Goal: Task Accomplishment & Management: Complete application form

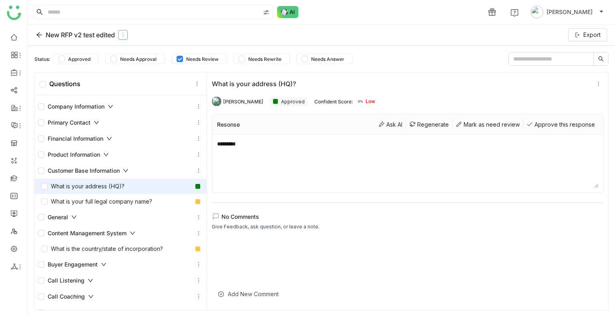
click at [130, 33] on div "New RFP v2 test edited" at bounding box center [88, 35] width 105 height 10
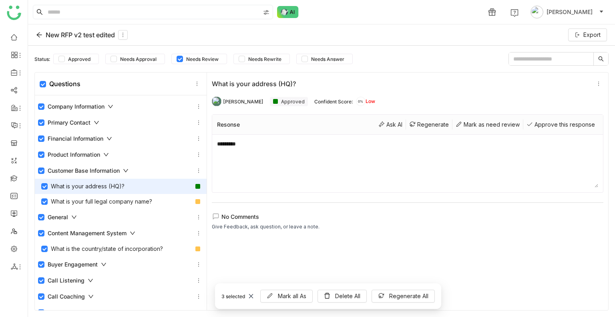
click at [45, 107] on div "Company Information" at bounding box center [75, 106] width 75 height 9
click at [42, 109] on label at bounding box center [41, 106] width 6 height 9
click at [300, 298] on span "Mark all As" at bounding box center [292, 296] width 28 height 9
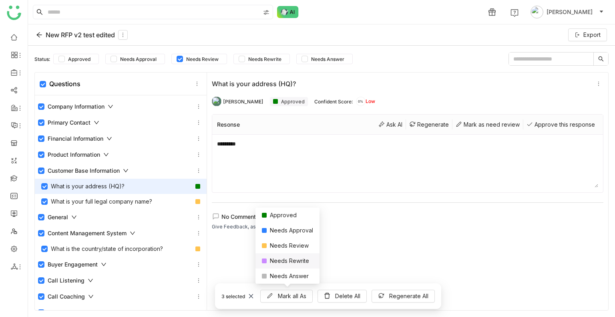
click at [286, 264] on div "Needs Rewrite" at bounding box center [288, 260] width 64 height 15
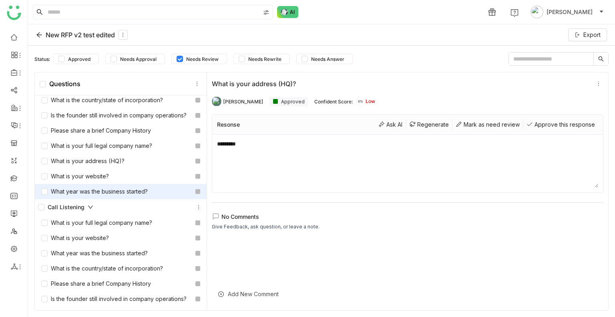
drag, startPoint x: 88, startPoint y: 232, endPoint x: 87, endPoint y: 239, distance: 6.9
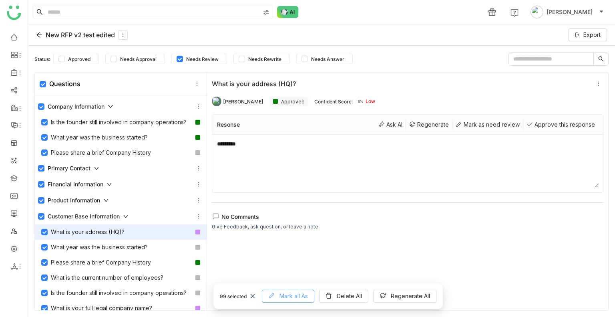
click at [290, 296] on span "Mark all As" at bounding box center [294, 296] width 28 height 9
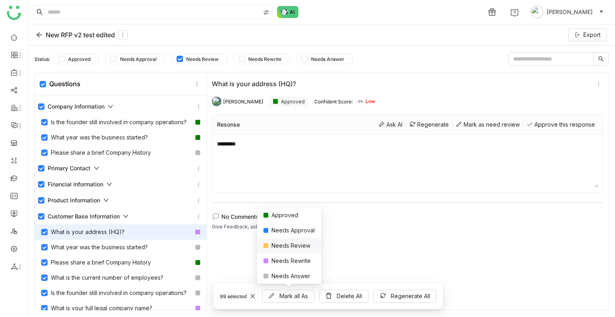
click at [286, 248] on div "Needs Review" at bounding box center [289, 245] width 64 height 15
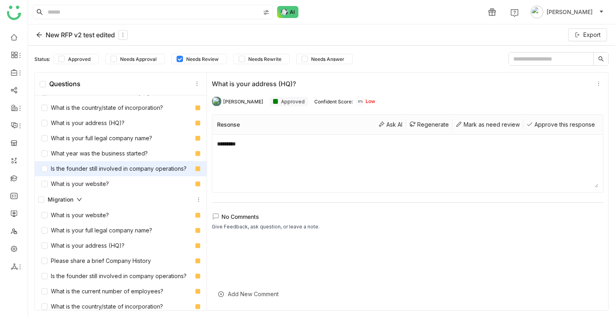
scroll to position [1522, 0]
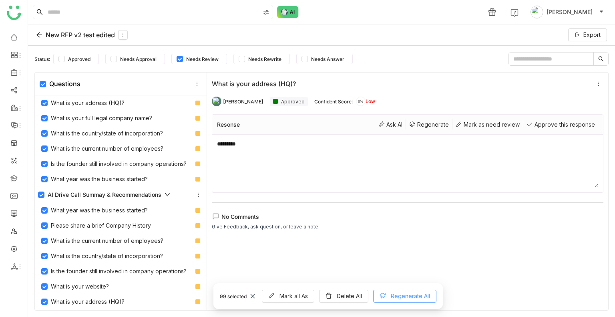
click at [388, 294] on button "Regenerate All" at bounding box center [404, 296] width 63 height 13
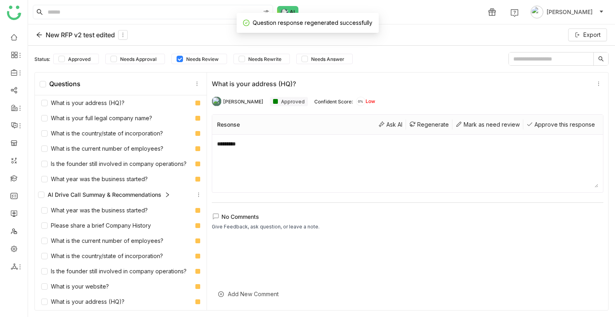
scroll to position [78, 0]
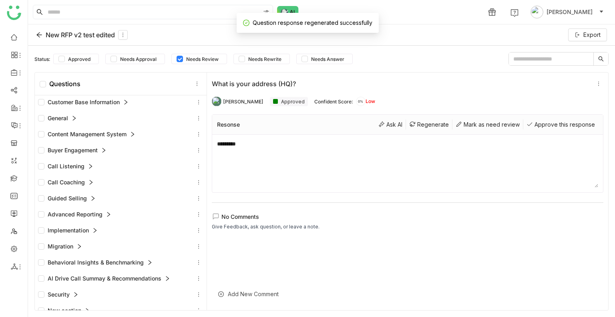
drag, startPoint x: 91, startPoint y: 197, endPoint x: 75, endPoint y: 243, distance: 49.2
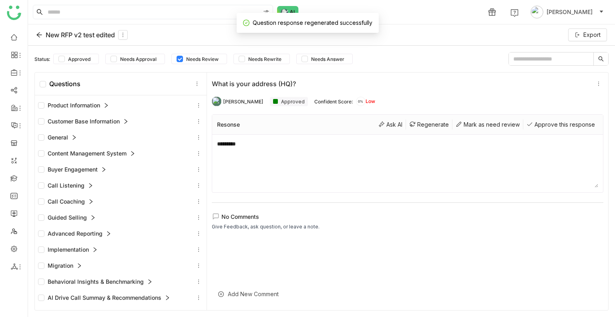
scroll to position [0, 0]
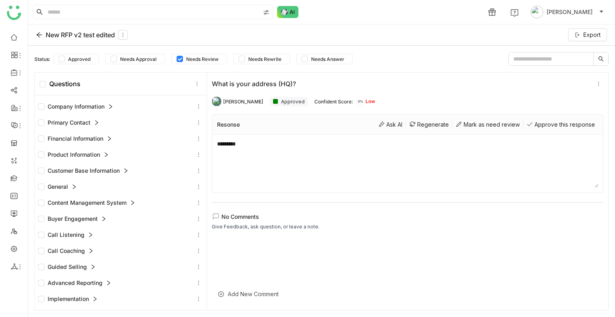
click at [109, 107] on icon at bounding box center [111, 107] width 6 height 6
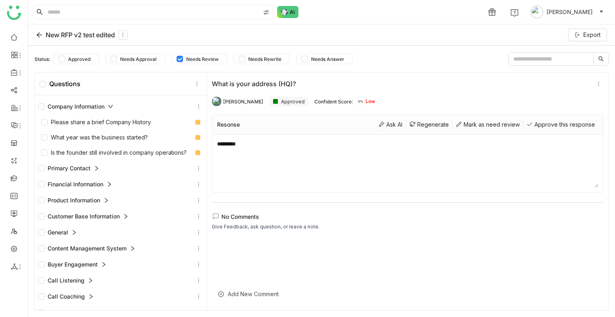
click at [106, 173] on div "Primary Contact" at bounding box center [120, 168] width 165 height 10
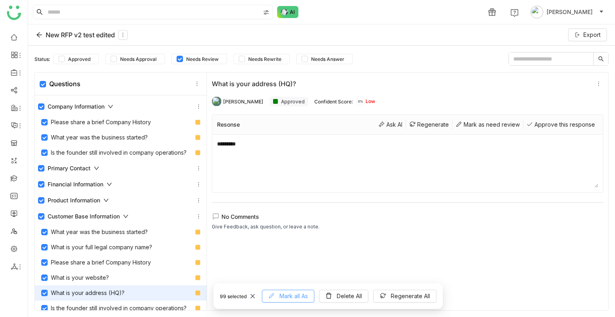
click at [301, 294] on span "Mark all As" at bounding box center [294, 296] width 28 height 9
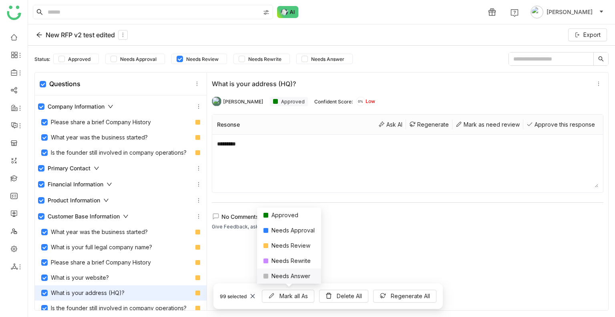
click at [273, 275] on div "Needs Answer" at bounding box center [289, 275] width 64 height 15
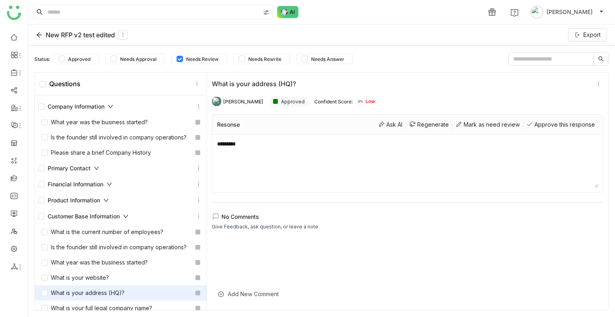
click at [39, 32] on icon at bounding box center [39, 35] width 6 height 6
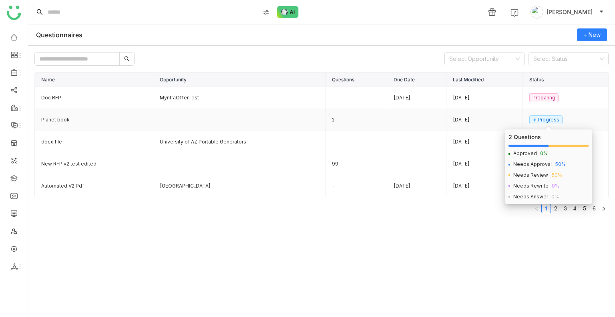
click at [548, 119] on nz-tag "In Progress" at bounding box center [546, 119] width 33 height 9
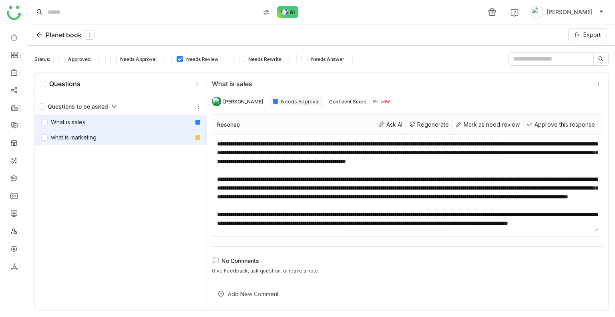
click at [78, 139] on div "what is marketing" at bounding box center [68, 137] width 55 height 9
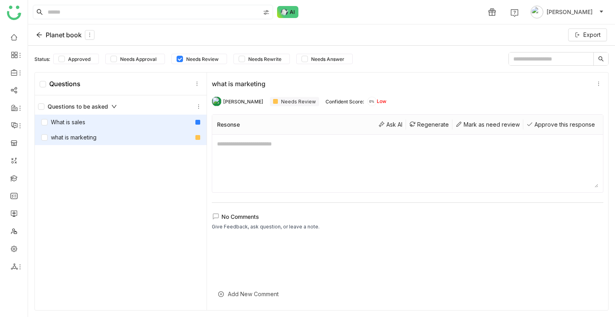
click at [107, 123] on div "What is sales" at bounding box center [121, 122] width 172 height 15
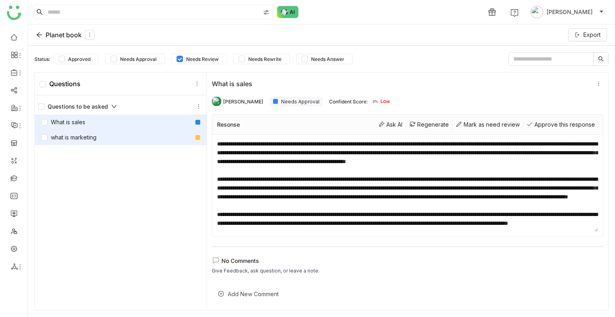
click at [108, 134] on div "what is marketing" at bounding box center [121, 137] width 172 height 15
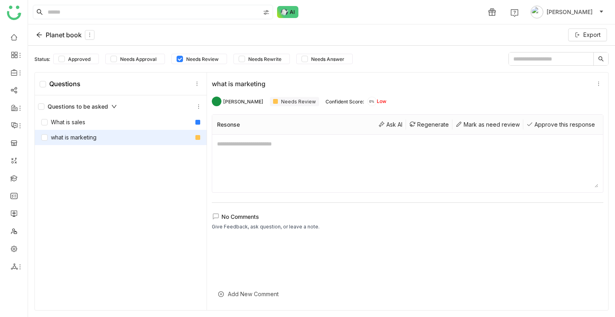
click at [282, 102] on div "Needs Review" at bounding box center [294, 101] width 49 height 9
click at [533, 125] on div "Approve this response" at bounding box center [561, 124] width 75 height 10
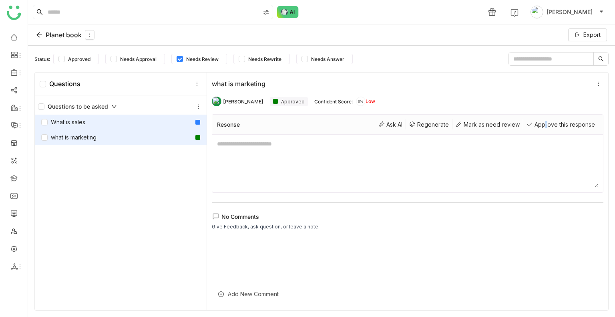
click at [133, 118] on div "What is sales" at bounding box center [121, 122] width 172 height 15
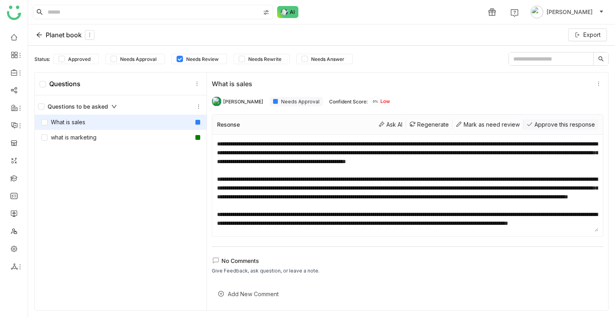
click at [543, 123] on div "Approve this response" at bounding box center [561, 124] width 75 height 10
click at [40, 35] on icon at bounding box center [39, 35] width 6 height 6
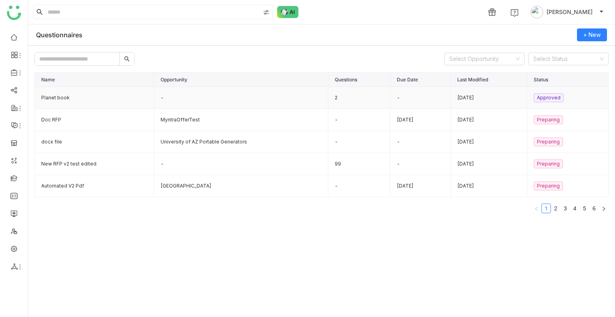
click at [59, 96] on td "Planet book" at bounding box center [94, 98] width 119 height 22
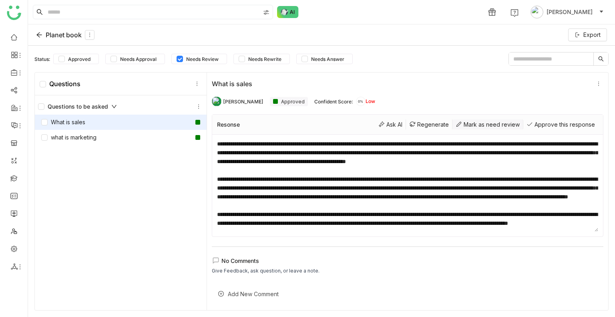
click at [478, 125] on div "Mark as need review" at bounding box center [488, 124] width 71 height 10
click at [42, 34] on icon at bounding box center [39, 35] width 6 height 6
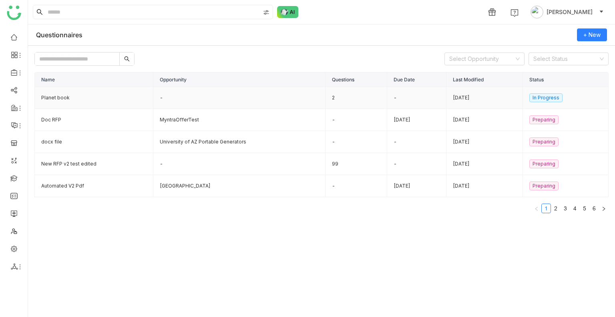
click at [77, 92] on td "Planet book" at bounding box center [94, 98] width 119 height 22
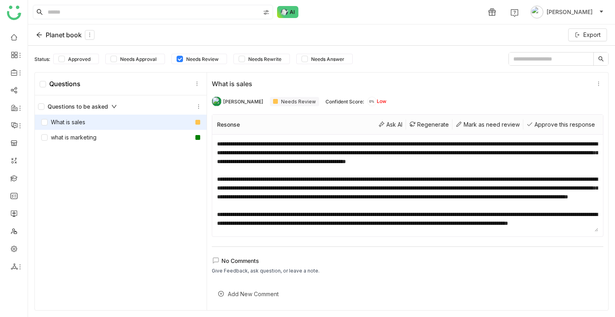
drag, startPoint x: 102, startPoint y: 135, endPoint x: 198, endPoint y: 136, distance: 96.2
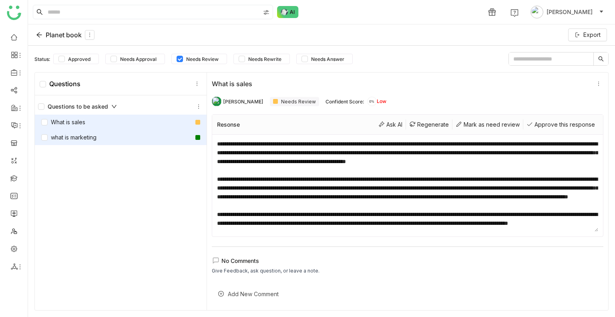
click at [85, 134] on div "what is marketing" at bounding box center [68, 137] width 55 height 9
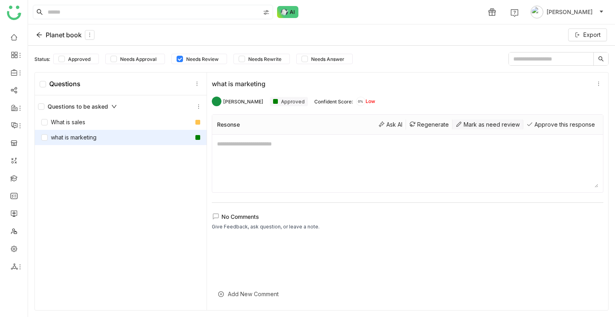
click at [460, 125] on div "Mark as need review" at bounding box center [488, 124] width 71 height 10
click at [43, 32] on div "Planet book" at bounding box center [65, 35] width 58 height 10
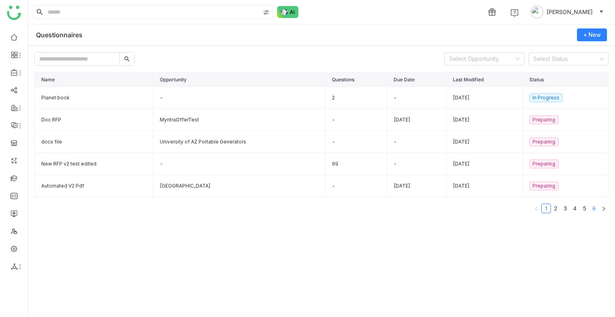
click at [592, 206] on link "6" at bounding box center [594, 208] width 9 height 9
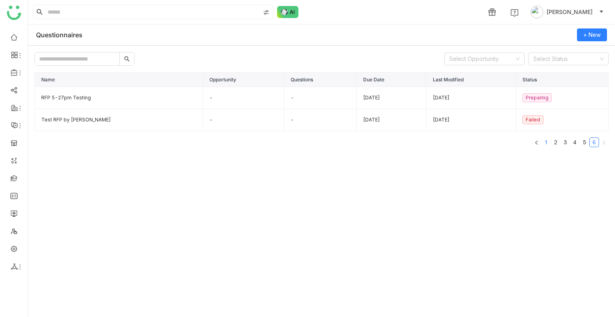
click at [546, 141] on link "1" at bounding box center [546, 142] width 9 height 9
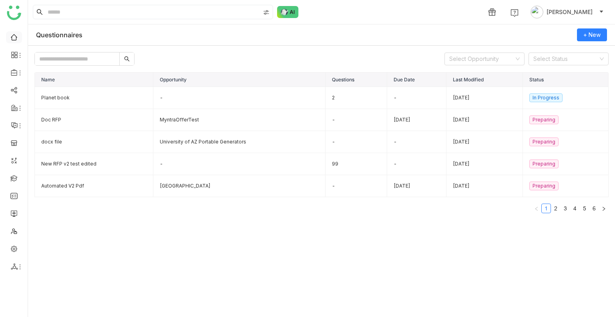
click at [15, 39] on link at bounding box center [13, 36] width 7 height 7
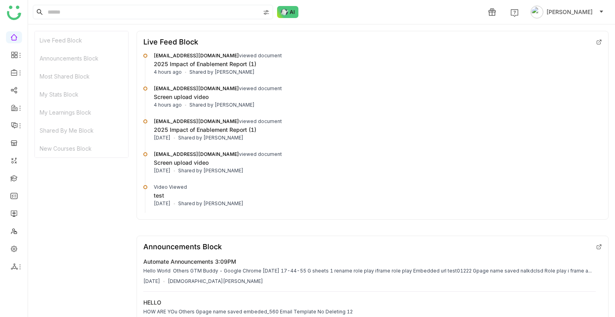
click at [597, 41] on icon at bounding box center [599, 42] width 4 height 4
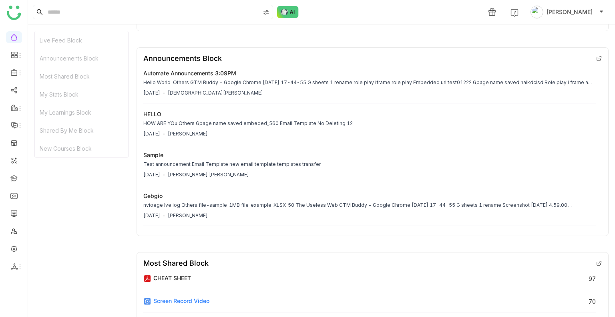
scroll to position [277, 0]
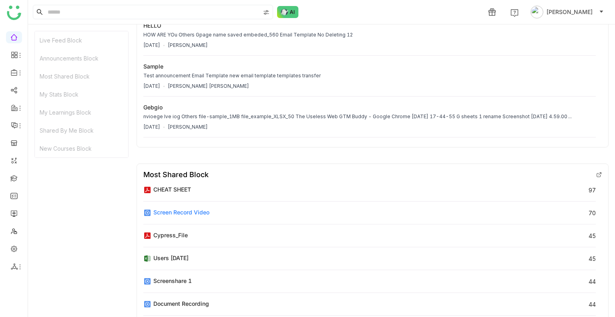
drag, startPoint x: 267, startPoint y: 225, endPoint x: 272, endPoint y: 219, distance: 8.3
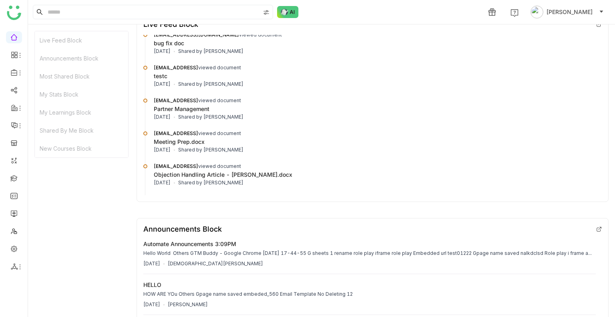
scroll to position [0, 0]
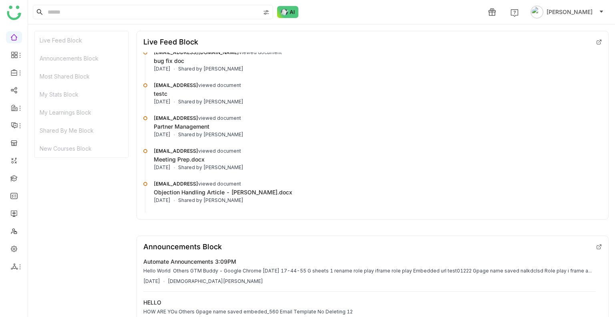
click at [14, 48] on ul at bounding box center [14, 152] width 28 height 252
drag, startPoint x: 14, startPoint y: 46, endPoint x: 14, endPoint y: 41, distance: 4.4
click at [14, 43] on ul at bounding box center [14, 152] width 28 height 252
click at [14, 40] on link at bounding box center [13, 36] width 7 height 7
click at [14, 56] on icon at bounding box center [14, 54] width 7 height 7
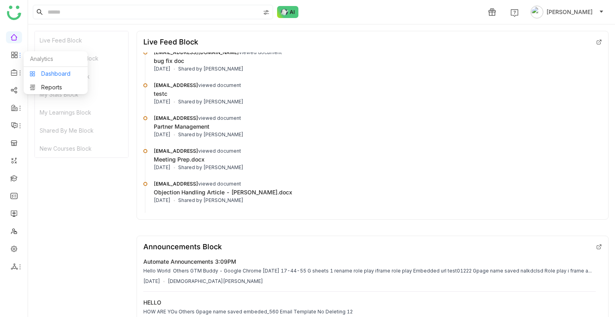
click at [57, 74] on link "Dashboard" at bounding box center [56, 74] width 52 height 6
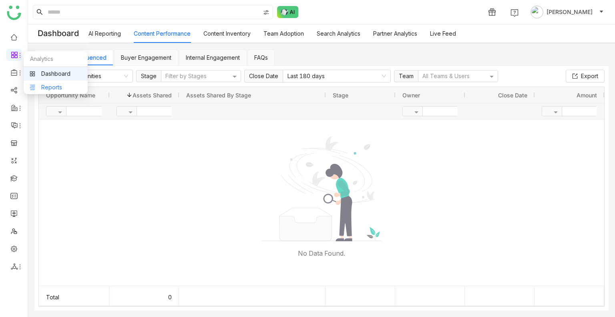
click at [60, 90] on link "Reports" at bounding box center [56, 88] width 52 height 6
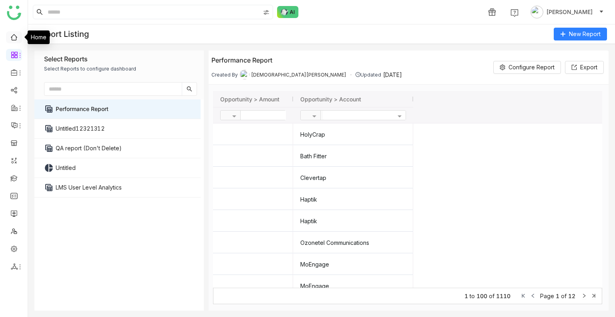
click at [18, 39] on link at bounding box center [13, 36] width 7 height 7
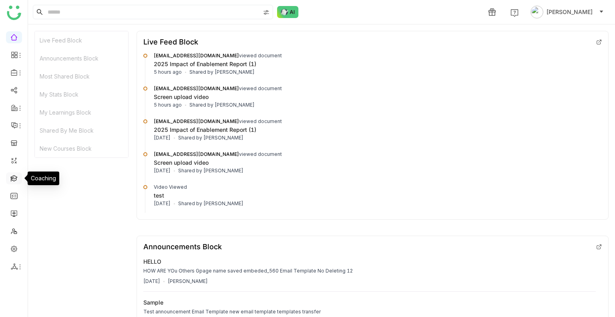
click at [18, 177] on link at bounding box center [13, 177] width 7 height 7
click at [17, 177] on link at bounding box center [13, 177] width 7 height 7
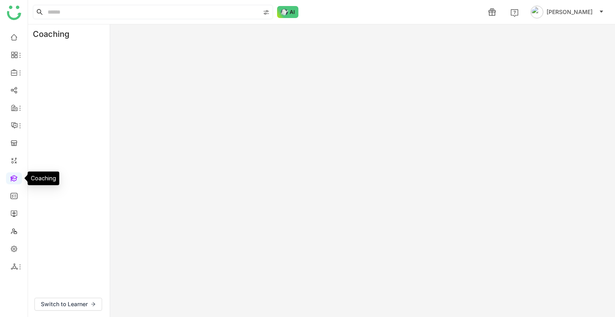
click at [18, 177] on link at bounding box center [13, 177] width 7 height 7
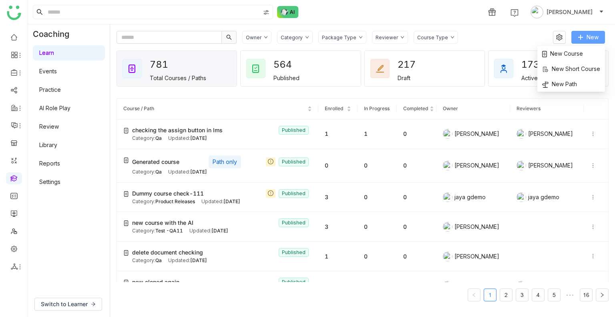
click at [593, 38] on span "New" at bounding box center [593, 37] width 12 height 9
click at [562, 71] on span "New Short Course" at bounding box center [571, 69] width 58 height 9
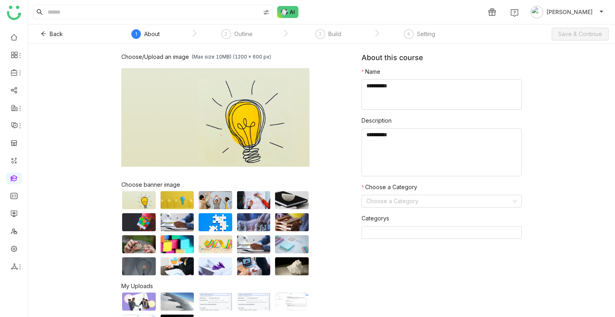
drag, startPoint x: 436, startPoint y: 78, endPoint x: 435, endPoint y: 72, distance: 6.5
click at [434, 77] on nz-form-item "Name" at bounding box center [442, 88] width 160 height 42
drag, startPoint x: 432, startPoint y: 88, endPoint x: 433, endPoint y: 83, distance: 4.9
click at [433, 87] on textarea at bounding box center [442, 94] width 160 height 30
click at [397, 88] on textarea at bounding box center [442, 94] width 160 height 30
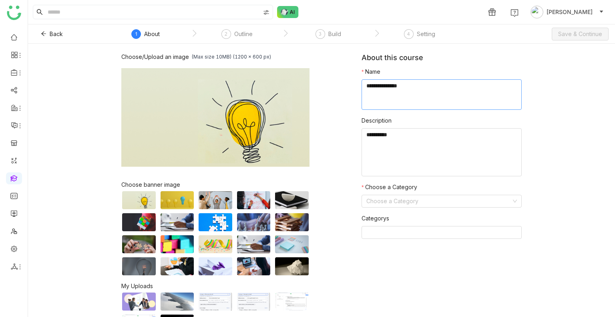
type textarea "**********"
click at [441, 194] on nz-form-item "Choose a Category Choose a Category" at bounding box center [442, 195] width 160 height 25
click at [441, 199] on input at bounding box center [439, 201] width 145 height 12
type input "**"
click at [417, 233] on div "Test -Qa11" at bounding box center [438, 230] width 151 height 9
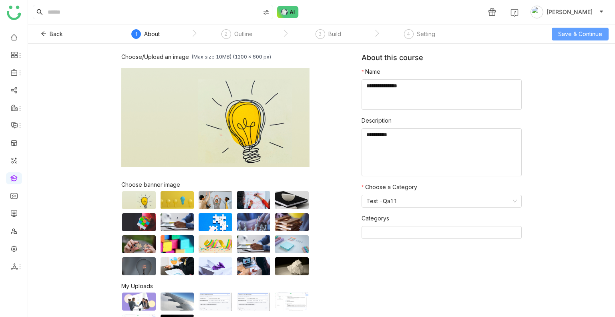
click at [593, 31] on span "Save & Continue" at bounding box center [580, 34] width 44 height 9
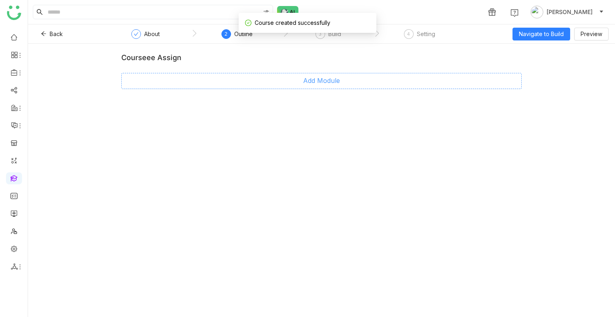
drag, startPoint x: 276, startPoint y: 67, endPoint x: 273, endPoint y: 75, distance: 9.0
click at [273, 74] on div "courseee assign Add Module" at bounding box center [321, 74] width 401 height 42
click at [276, 75] on button "Add Module" at bounding box center [321, 81] width 401 height 16
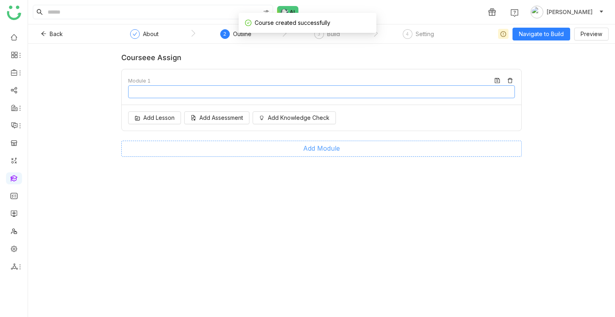
type input "********"
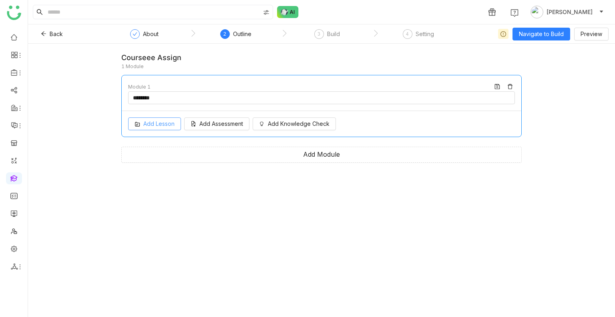
click at [157, 125] on span "Add Lesson" at bounding box center [158, 123] width 31 height 9
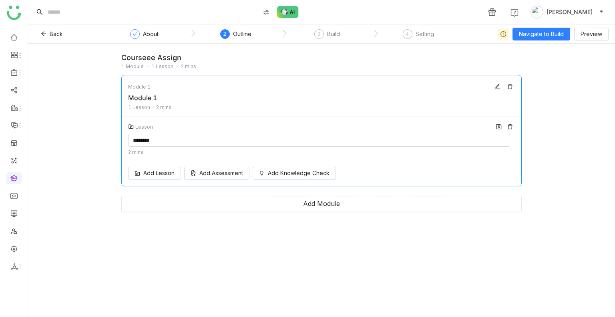
drag, startPoint x: 216, startPoint y: 128, endPoint x: 223, endPoint y: 153, distance: 26.4
click at [216, 129] on div "Lesson" at bounding box center [321, 127] width 387 height 10
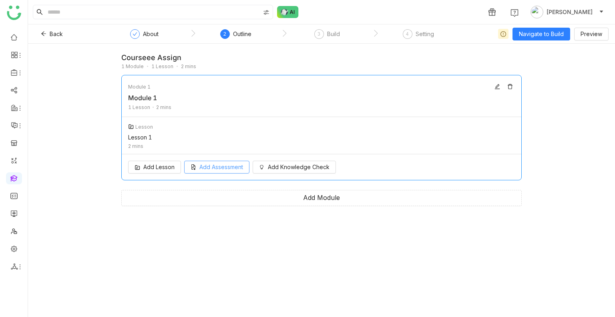
drag, startPoint x: 219, startPoint y: 164, endPoint x: 228, endPoint y: 164, distance: 8.8
click at [219, 163] on span "Add Assessment" at bounding box center [222, 167] width 44 height 9
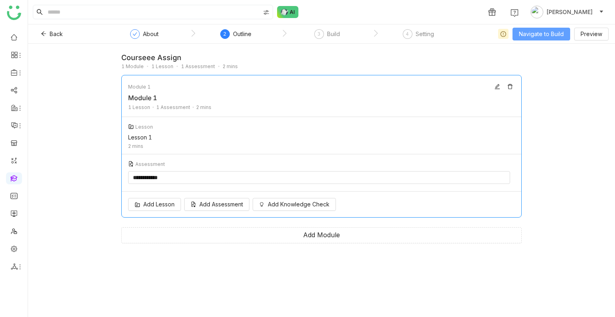
click at [534, 33] on span "Navigate to Build" at bounding box center [541, 34] width 45 height 9
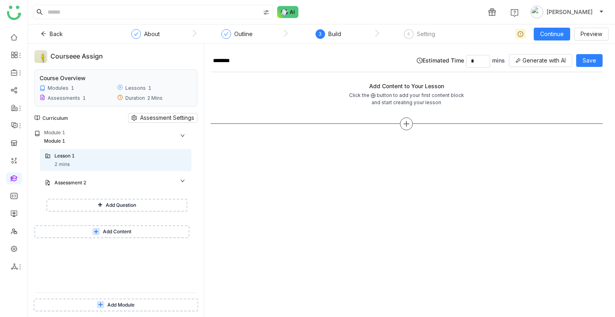
click at [406, 122] on icon at bounding box center [406, 123] width 7 height 7
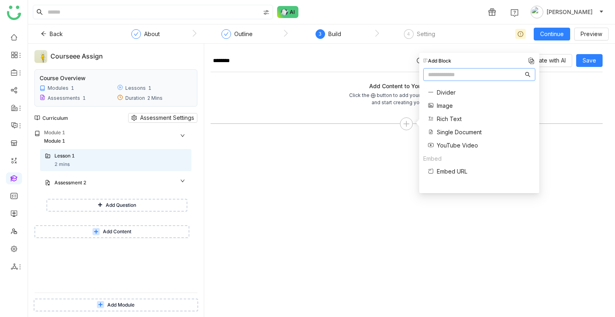
click at [451, 133] on span "Single Document" at bounding box center [459, 132] width 45 height 8
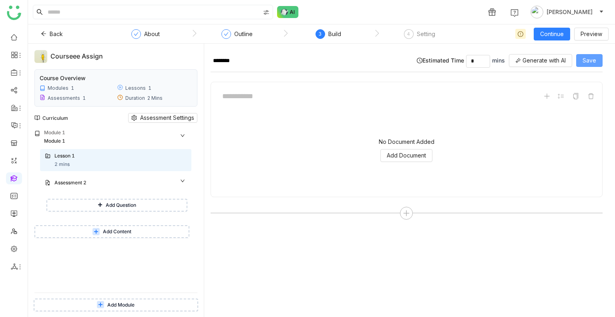
click at [587, 58] on span "Save" at bounding box center [590, 60] width 14 height 9
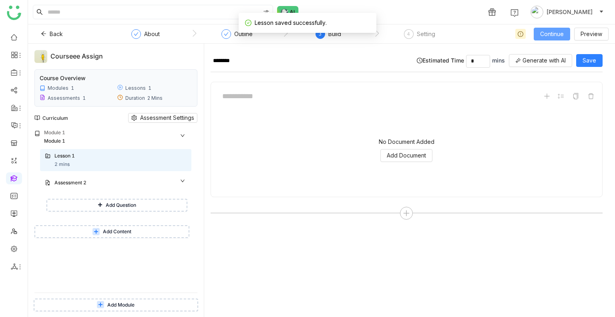
click at [549, 34] on span "Continue" at bounding box center [552, 34] width 24 height 9
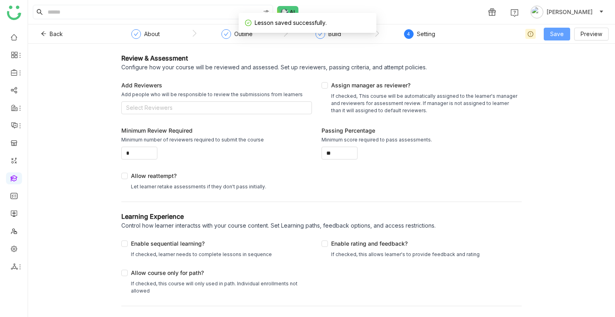
click at [558, 37] on span "Save" at bounding box center [557, 34] width 14 height 9
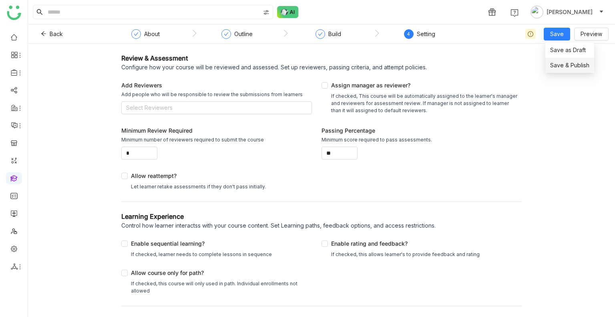
click at [563, 67] on span "Save & Publish" at bounding box center [569, 65] width 39 height 9
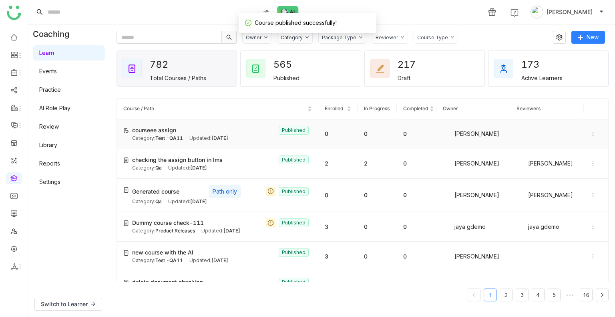
click at [186, 140] on div "Category: Test -QA11 Updated: Oct 06, 2025" at bounding box center [222, 139] width 180 height 8
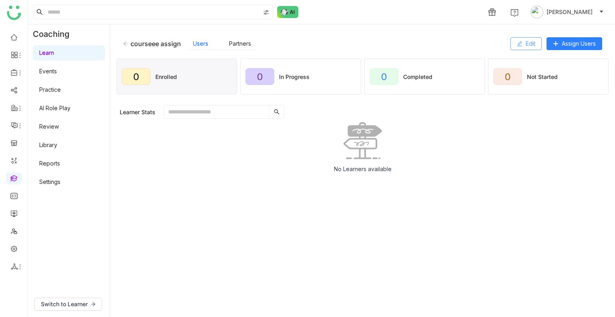
click at [537, 41] on button "Edit" at bounding box center [526, 43] width 31 height 13
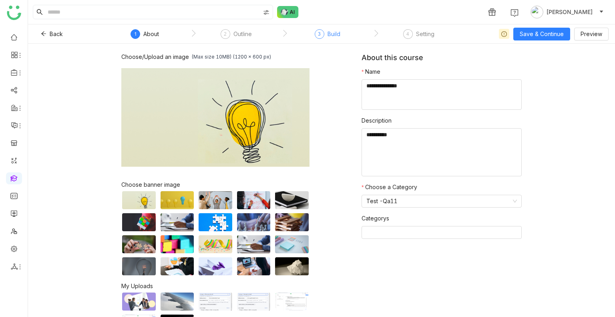
click at [338, 37] on div "Build" at bounding box center [334, 34] width 13 height 10
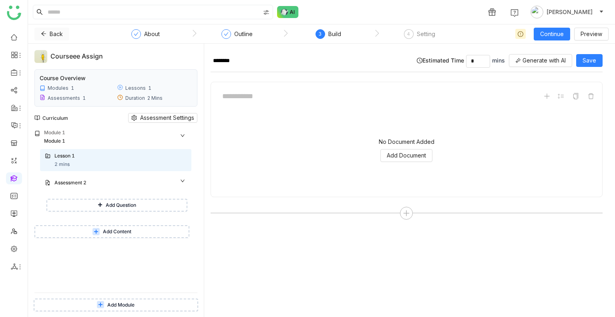
click at [50, 34] on span "Back" at bounding box center [56, 34] width 13 height 9
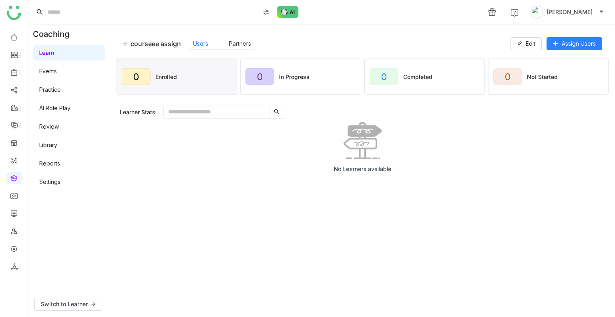
click at [128, 44] on icon at bounding box center [126, 44] width 6 height 6
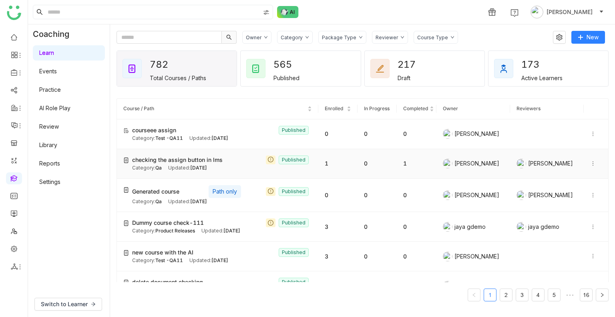
click at [207, 165] on span "Oct 06, 2025" at bounding box center [198, 168] width 17 height 6
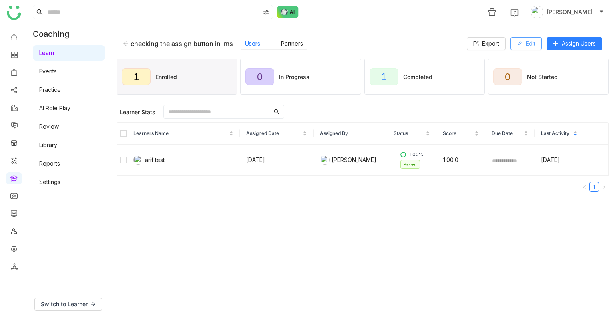
click at [534, 44] on span "Edit" at bounding box center [531, 43] width 10 height 9
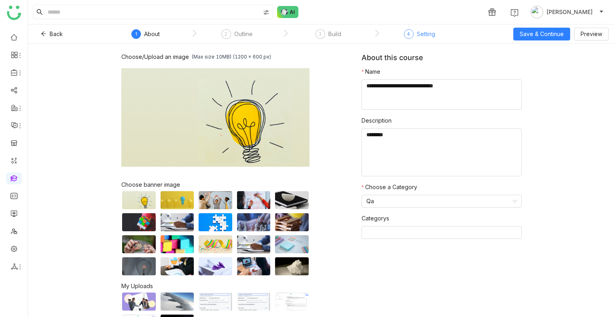
click at [417, 38] on div "4 Setting" at bounding box center [419, 36] width 31 height 14
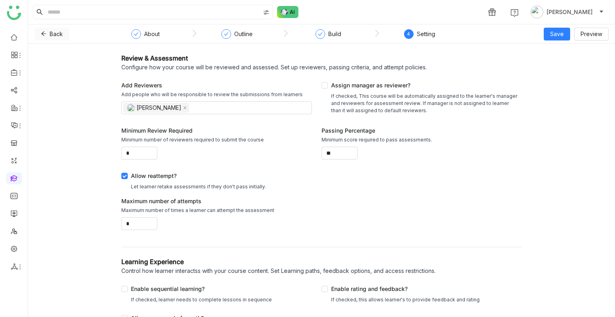
click at [54, 34] on span "Back" at bounding box center [56, 34] width 13 height 9
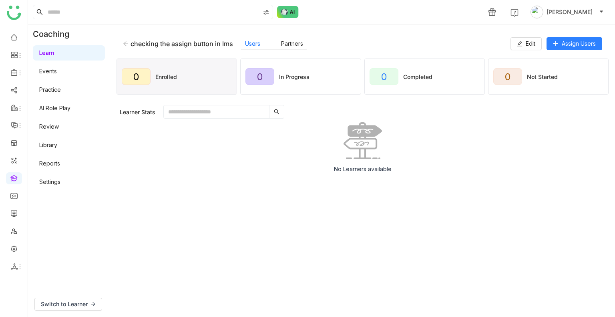
click at [127, 42] on icon at bounding box center [126, 44] width 6 height 6
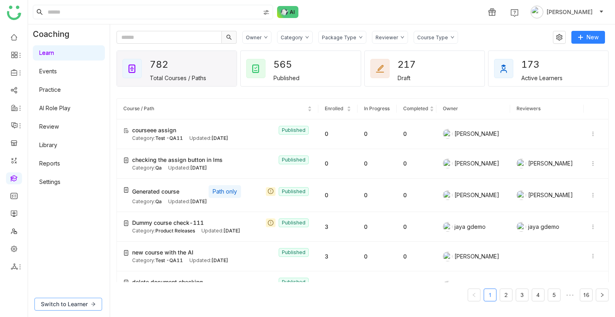
click at [65, 305] on span "Switch to Learner" at bounding box center [64, 304] width 47 height 9
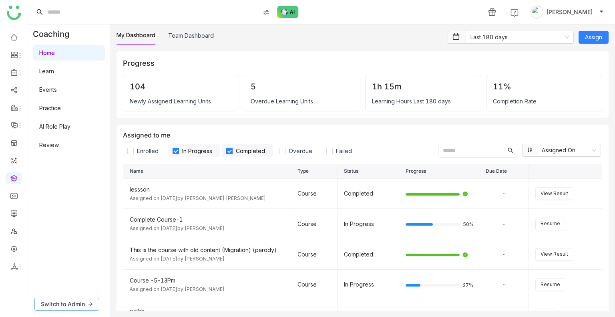
click at [66, 305] on span "Switch to Admin" at bounding box center [63, 304] width 44 height 9
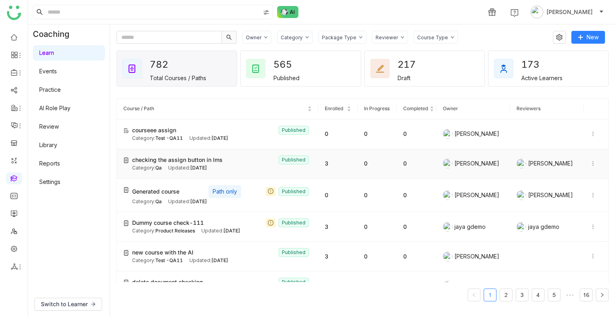
click at [244, 162] on div "checking the assign button in lms Published" at bounding box center [222, 159] width 180 height 9
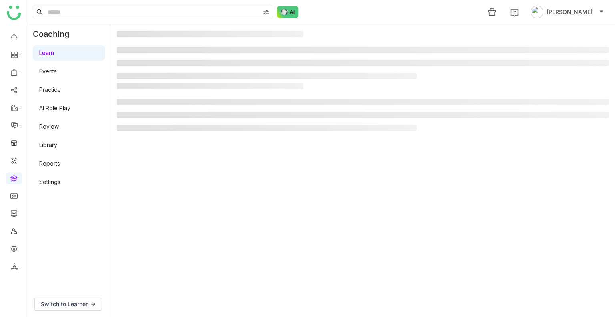
click at [244, 162] on gtmb-manage-detail-wrapper at bounding box center [363, 171] width 492 height 280
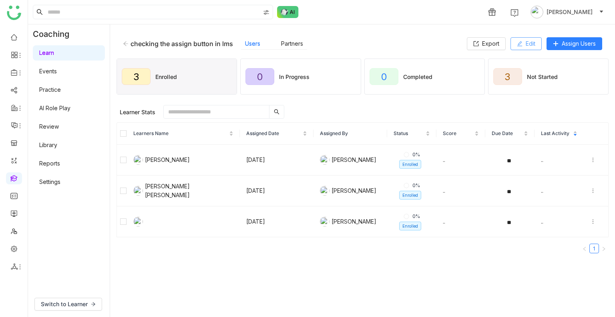
click at [522, 42] on button "Edit" at bounding box center [526, 43] width 31 height 13
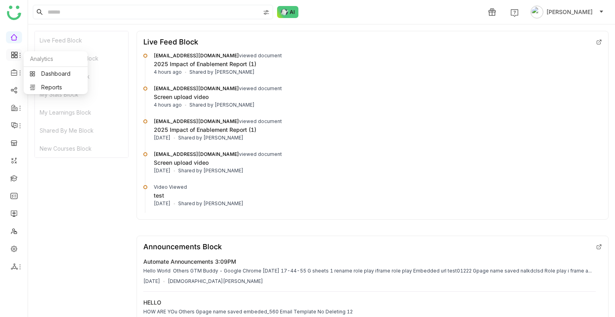
click at [14, 54] on icon at bounding box center [14, 54] width 7 height 7
click at [13, 73] on span at bounding box center [14, 73] width 4 height 0
click at [46, 119] on link "Library" at bounding box center [56, 119] width 52 height 6
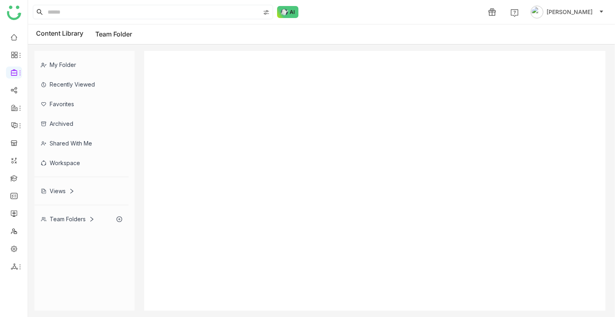
click at [46, 119] on div "Archived" at bounding box center [81, 124] width 94 height 20
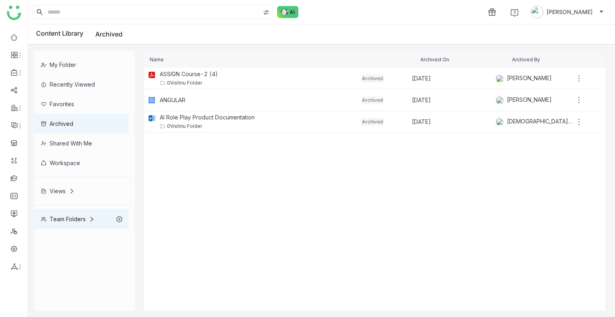
drag, startPoint x: 110, startPoint y: 138, endPoint x: 126, endPoint y: 139, distance: 16.1
click at [110, 139] on div "Shared with me" at bounding box center [81, 143] width 94 height 20
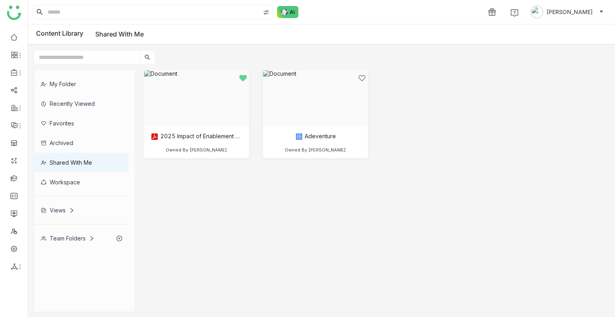
click at [78, 174] on div "Workspace" at bounding box center [81, 182] width 94 height 20
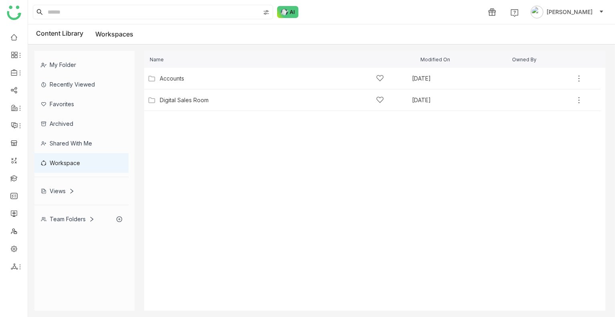
click at [71, 192] on icon at bounding box center [72, 191] width 6 height 6
click at [64, 211] on div "000Share folder" at bounding box center [81, 211] width 94 height 20
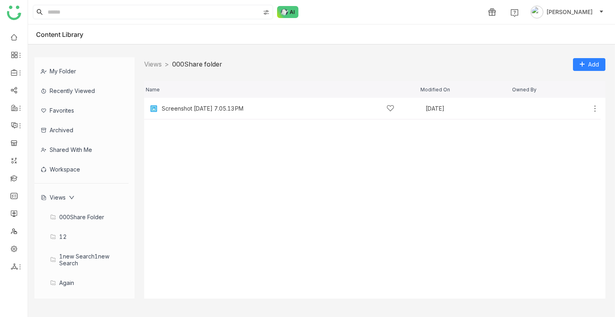
click at [72, 198] on icon at bounding box center [71, 197] width 5 height 3
click at [68, 226] on div "Team Folders" at bounding box center [68, 225] width 54 height 7
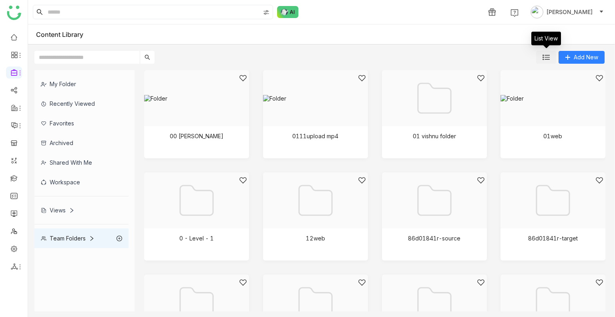
click at [546, 56] on img at bounding box center [546, 57] width 7 height 7
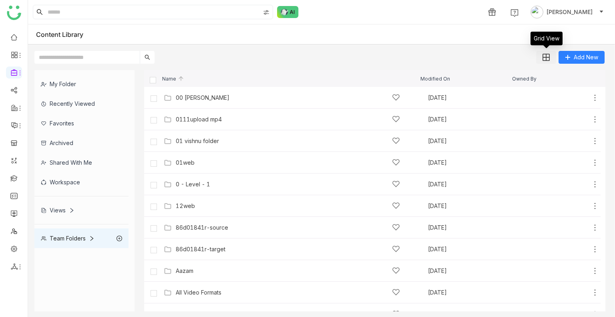
click at [542, 56] on button at bounding box center [546, 57] width 20 height 13
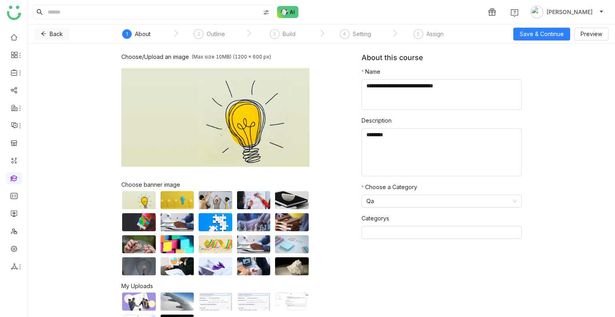
click at [42, 32] on icon at bounding box center [44, 34] width 6 height 6
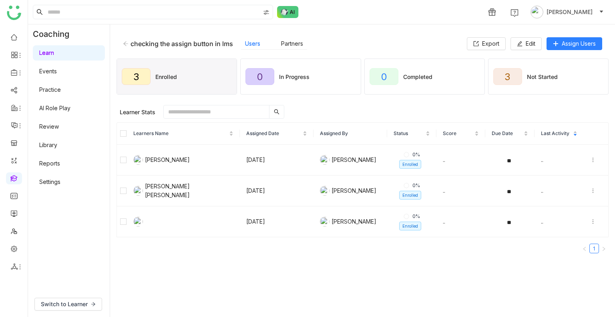
click at [125, 44] on icon at bounding box center [126, 44] width 6 height 6
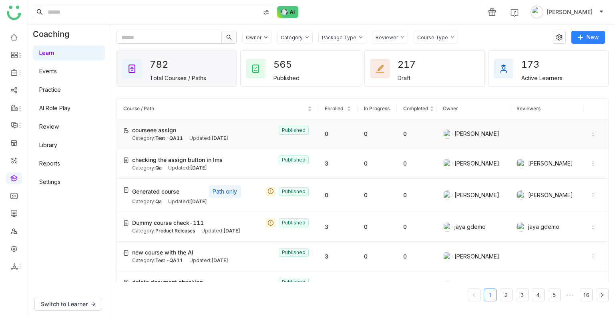
click at [189, 142] on td "courseee assign Published Category: Test -QA11 Updated: [DATE]" at bounding box center [218, 134] width 202 height 30
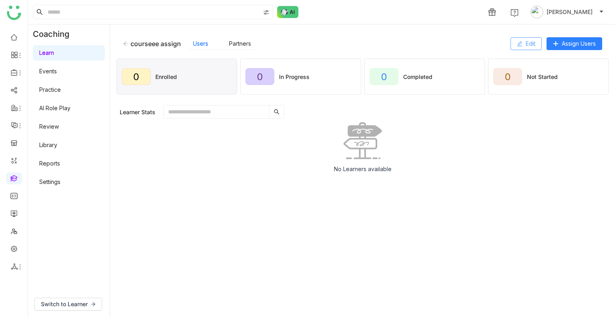
click at [518, 46] on icon at bounding box center [520, 43] width 5 height 5
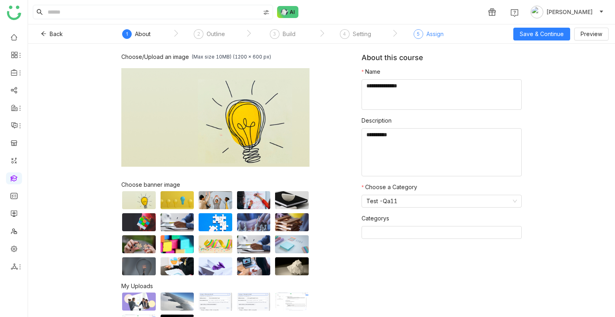
click at [431, 32] on div "Assign" at bounding box center [435, 34] width 17 height 10
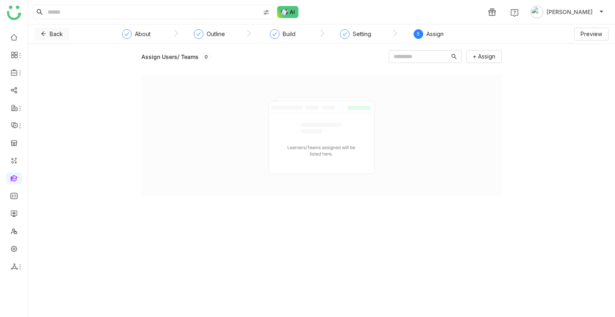
click at [39, 37] on button "Back" at bounding box center [51, 34] width 35 height 13
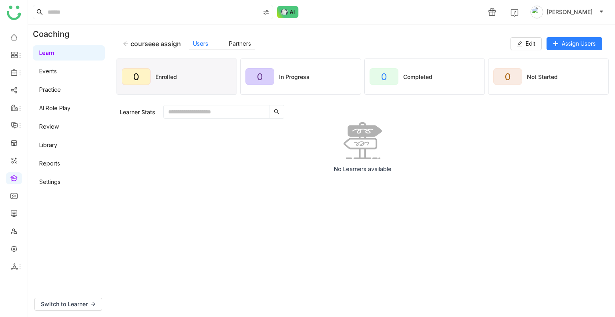
click at [124, 44] on icon at bounding box center [125, 43] width 5 height 4
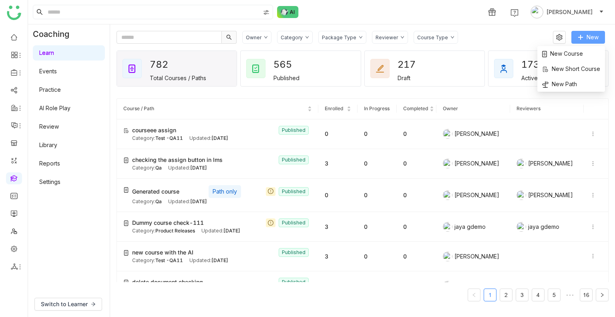
click at [584, 34] on button "New" at bounding box center [589, 37] width 34 height 13
click at [558, 70] on span "New Short Course" at bounding box center [571, 69] width 58 height 9
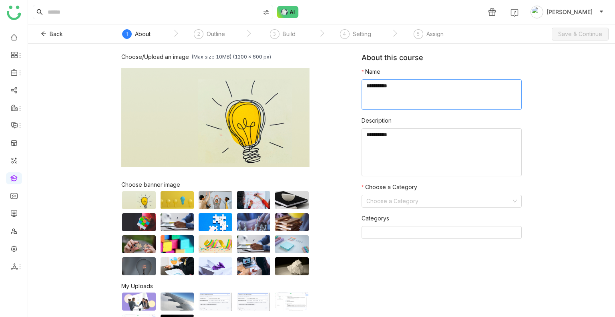
click at [395, 103] on textarea at bounding box center [442, 94] width 160 height 30
type textarea "*****"
click at [396, 196] on input at bounding box center [439, 201] width 145 height 12
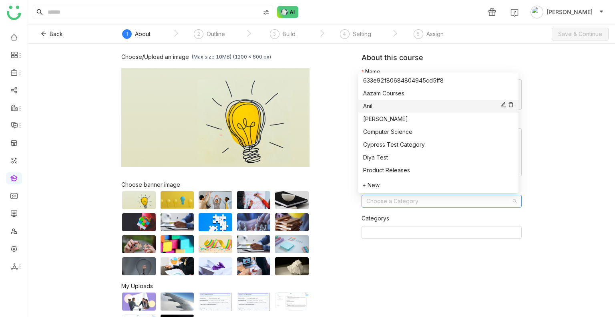
click at [375, 110] on div "Anil" at bounding box center [438, 106] width 151 height 9
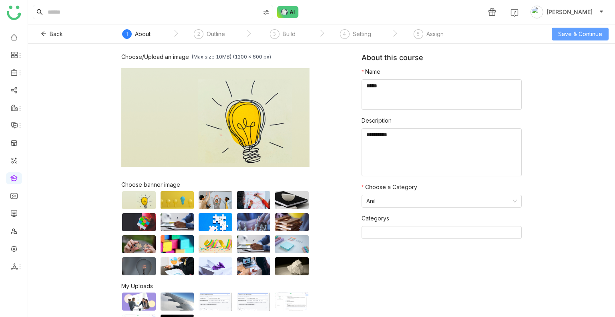
click at [574, 34] on span "Save & Continue" at bounding box center [580, 34] width 44 height 9
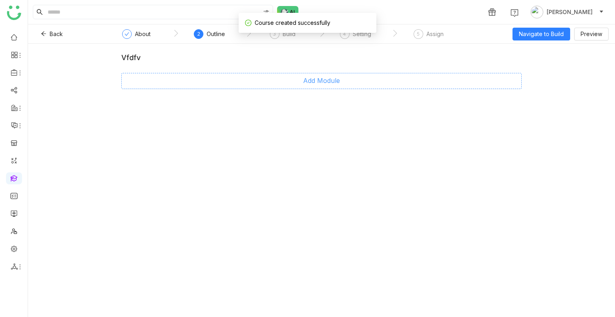
click at [324, 84] on span "Add Module" at bounding box center [321, 81] width 37 height 10
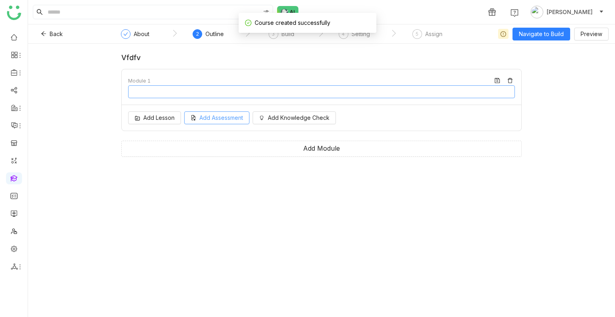
type input "********"
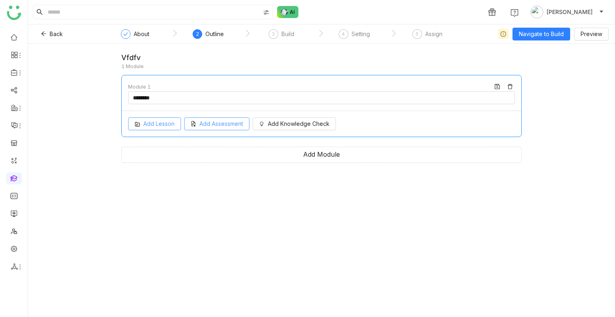
drag, startPoint x: 162, startPoint y: 121, endPoint x: 213, endPoint y: 128, distance: 51.7
click at [163, 121] on span "Add Lesson" at bounding box center [158, 123] width 31 height 9
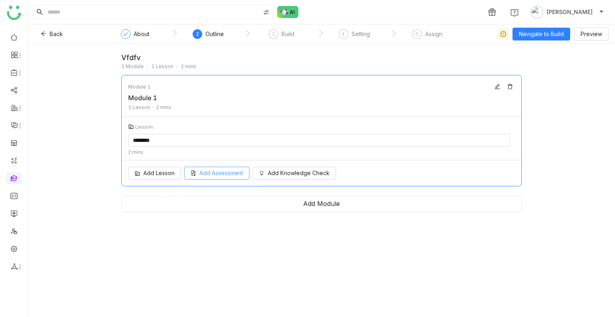
click at [223, 175] on div "Add Lesson Add Assessment Add Knowledge Check" at bounding box center [322, 173] width 400 height 26
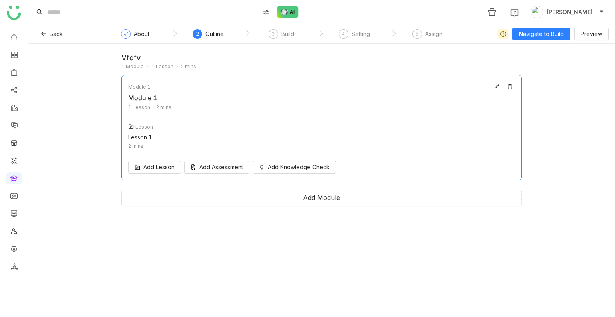
click at [230, 159] on div "Add Lesson Add Assessment Add Knowledge Check" at bounding box center [322, 167] width 400 height 26
click at [228, 164] on span "Add Assessment" at bounding box center [222, 167] width 44 height 9
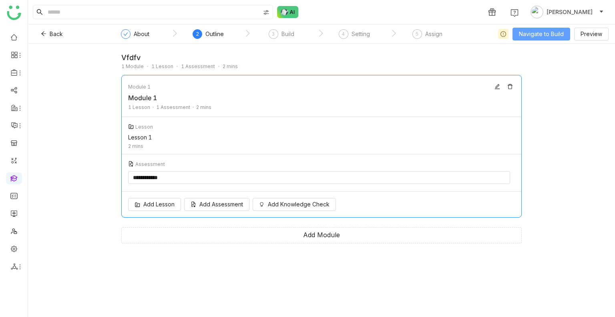
click at [528, 34] on span "Navigate to Build" at bounding box center [541, 34] width 45 height 9
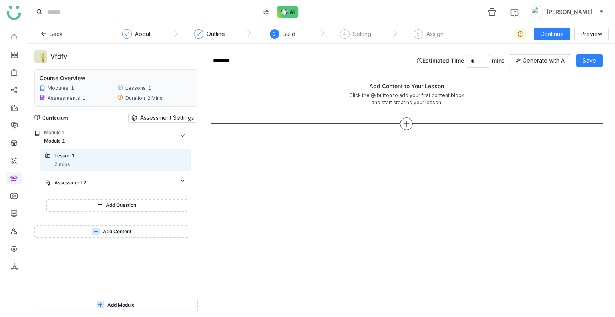
click at [405, 120] on icon at bounding box center [406, 123] width 7 height 7
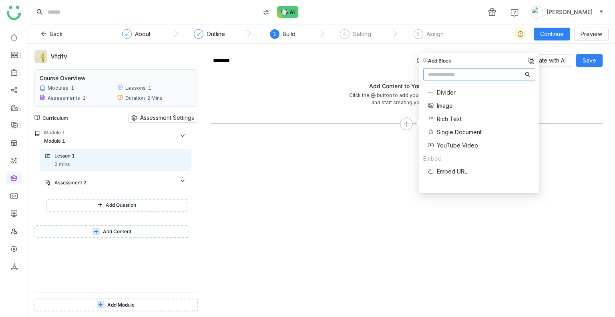
click at [438, 129] on span "Single Document" at bounding box center [459, 132] width 45 height 8
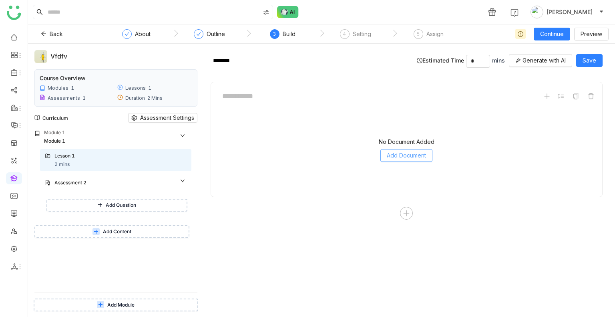
click at [401, 150] on div "No Document Added Add Document" at bounding box center [407, 150] width 379 height 80
click at [401, 151] on span "Add Document" at bounding box center [406, 155] width 39 height 9
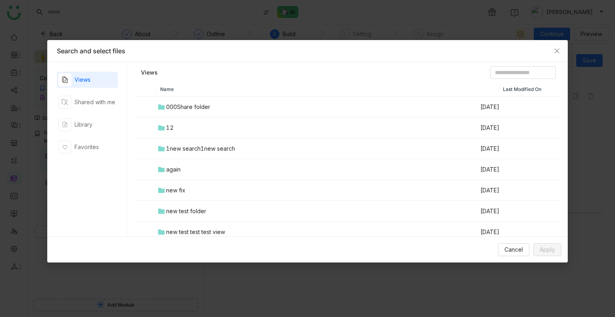
click at [190, 114] on td "000Share folder" at bounding box center [318, 107] width 323 height 21
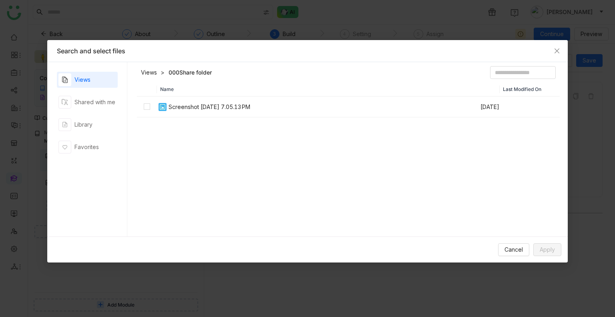
click at [170, 111] on div "Screenshot 2025-09-16 at 7.05.13 PM" at bounding box center [210, 107] width 82 height 9
click at [556, 252] on button "Apply" at bounding box center [548, 249] width 28 height 13
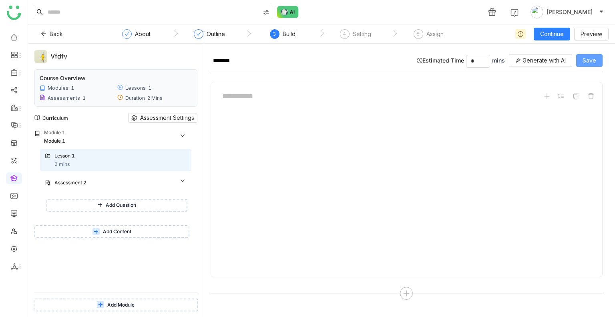
click at [585, 62] on span "Save" at bounding box center [590, 60] width 14 height 9
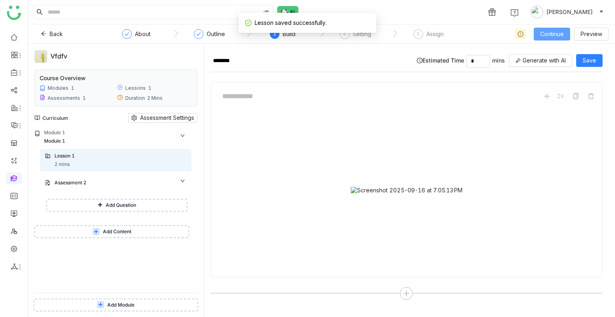
click at [549, 35] on span "Continue" at bounding box center [552, 34] width 24 height 9
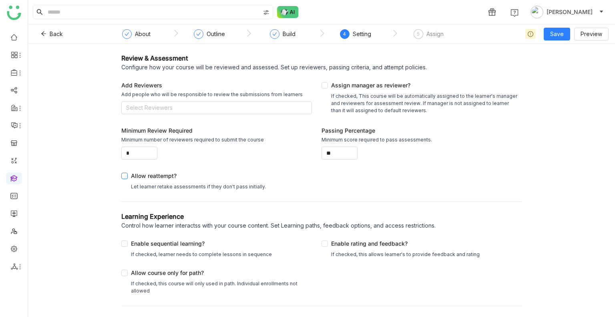
click at [128, 176] on span "Allow reattempt? Let learner retake assessments if they don't pass initially." at bounding box center [199, 180] width 142 height 19
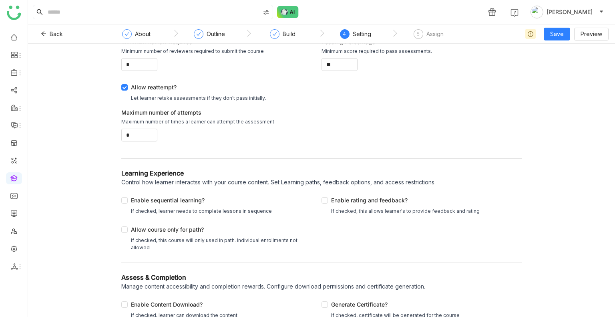
scroll to position [95, 0]
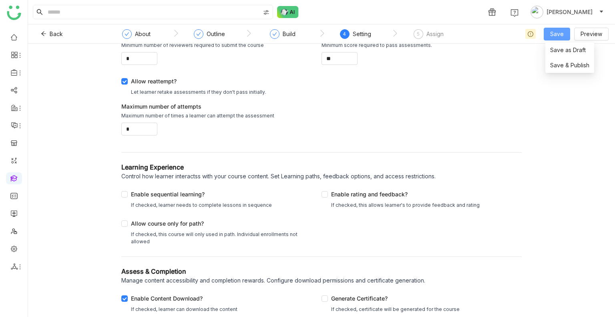
click at [556, 39] on button "Save" at bounding box center [557, 34] width 26 height 13
click at [565, 65] on span "Save & Publish" at bounding box center [569, 65] width 39 height 9
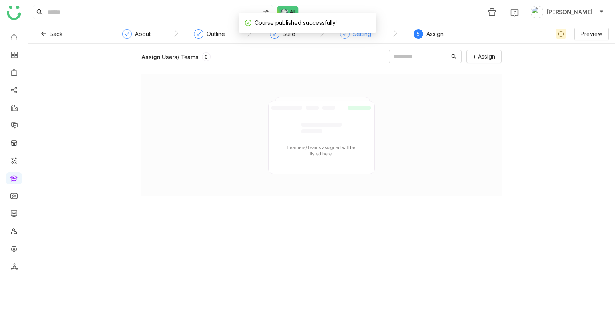
click at [358, 37] on div "Setting" at bounding box center [362, 34] width 18 height 10
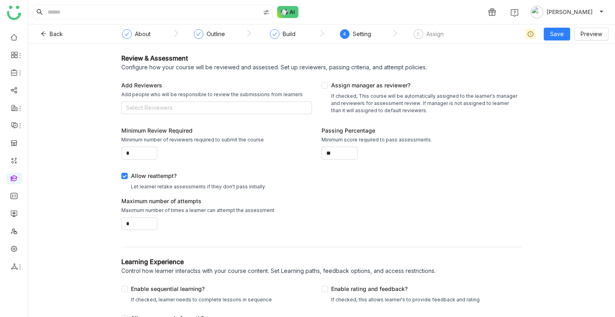
click at [267, 38] on nz-step "Build" at bounding box center [282, 36] width 73 height 14
drag, startPoint x: 274, startPoint y: 35, endPoint x: 222, endPoint y: 25, distance: 53.0
click at [270, 35] on div "Build" at bounding box center [283, 36] width 26 height 14
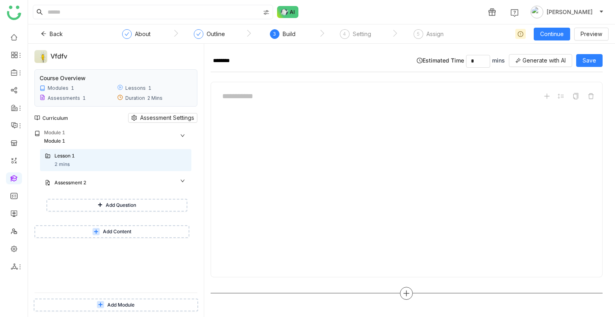
click at [407, 293] on icon at bounding box center [407, 293] width 6 height 1
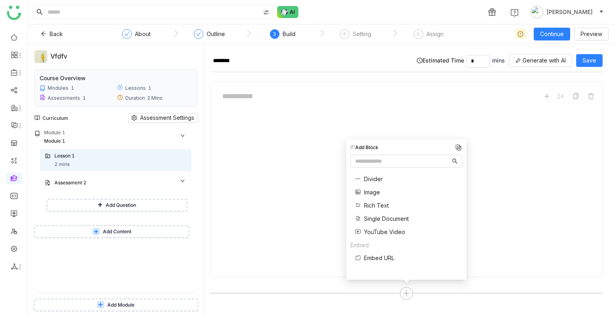
click at [384, 260] on span "Embed URL" at bounding box center [379, 258] width 30 height 8
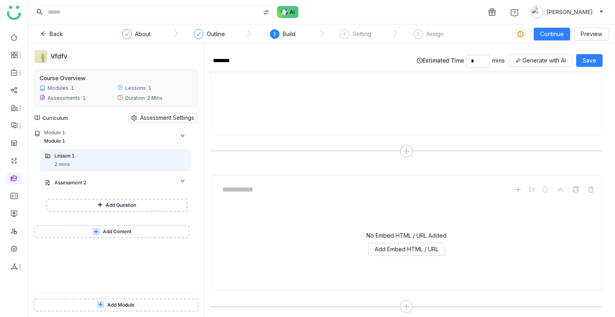
scroll to position [148, 0]
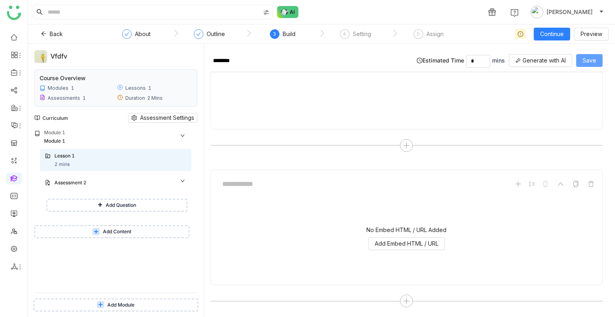
click at [590, 58] on span "Save" at bounding box center [590, 60] width 14 height 9
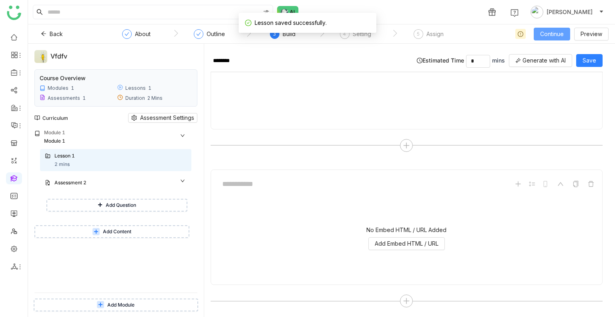
click at [563, 38] on button "Continue" at bounding box center [552, 34] width 36 height 13
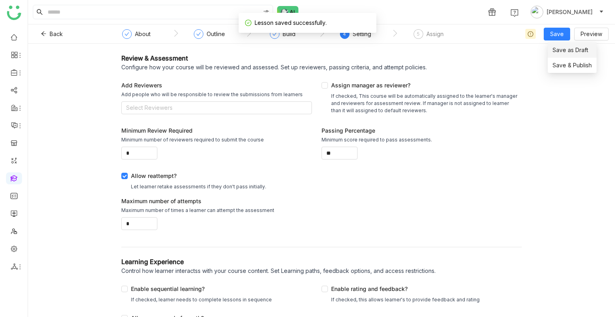
click at [561, 51] on span "Save as Draft" at bounding box center [571, 50] width 36 height 9
click at [430, 34] on div "Assign" at bounding box center [435, 34] width 17 height 10
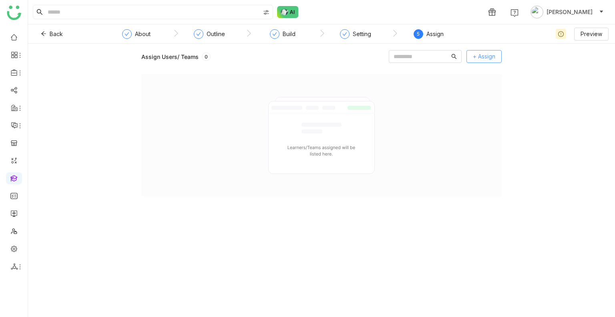
click at [486, 53] on span "+ Assign" at bounding box center [484, 56] width 22 height 9
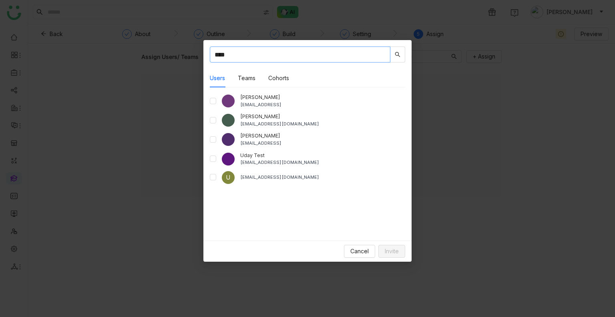
type input "****"
click at [393, 247] on span "Invite" at bounding box center [392, 251] width 14 height 9
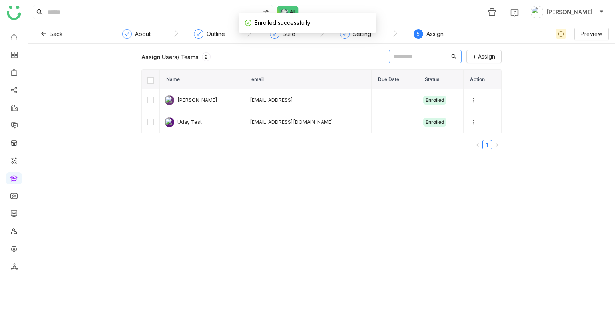
click at [394, 58] on input "text" at bounding box center [422, 56] width 56 height 9
type input "****"
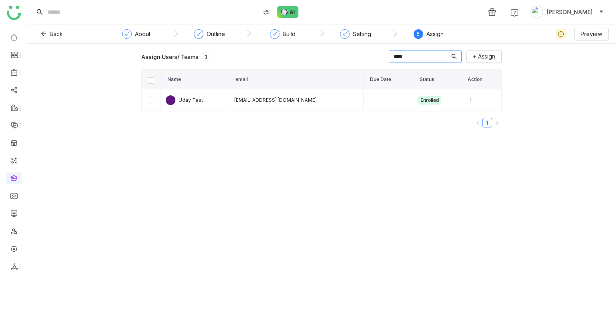
click at [394, 58] on input "****" at bounding box center [422, 56] width 56 height 9
click at [397, 58] on input "****" at bounding box center [422, 56] width 56 height 9
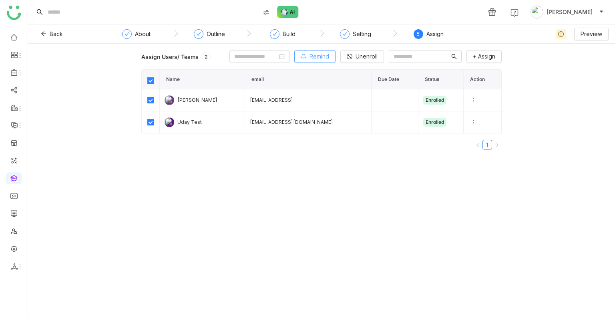
click at [310, 59] on span "Remind" at bounding box center [320, 56] width 20 height 9
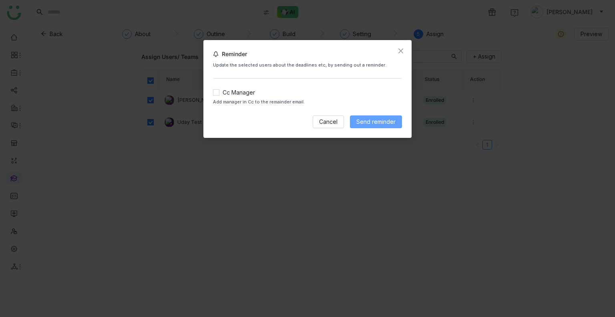
click at [365, 119] on span "Send reminder" at bounding box center [376, 121] width 39 height 9
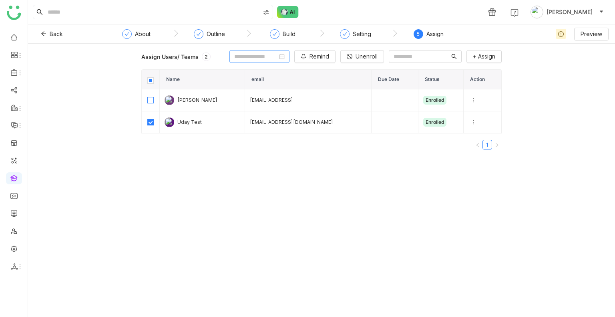
click at [249, 63] on nz-date-picker at bounding box center [260, 56] width 60 height 13
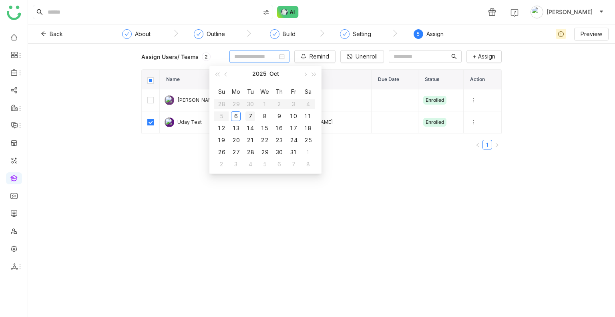
click at [252, 115] on div "7" at bounding box center [251, 116] width 10 height 10
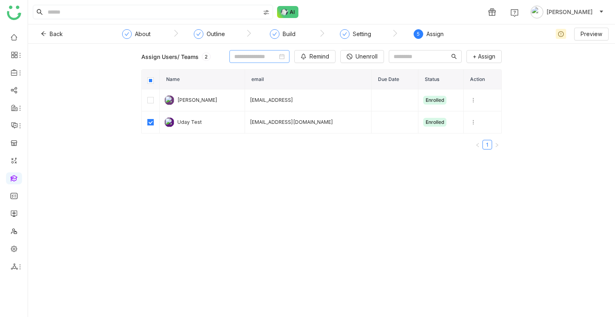
type input "**********"
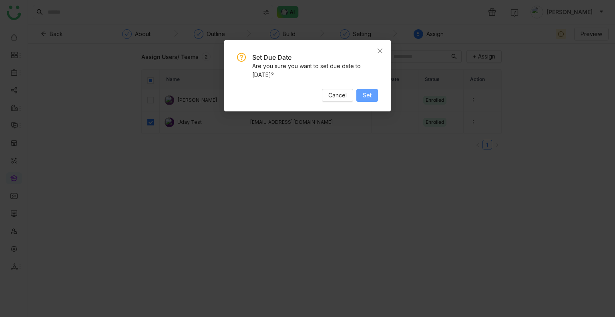
click at [369, 96] on span "Set" at bounding box center [367, 95] width 9 height 9
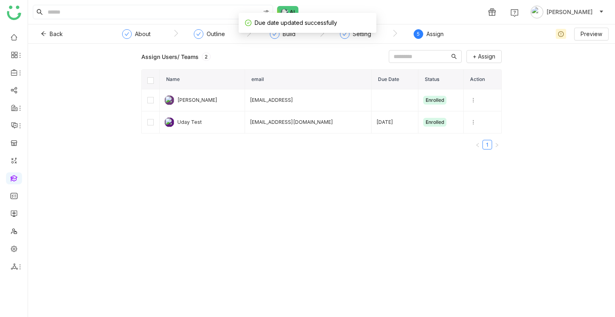
click at [278, 200] on div "Assign Users/ Teams 2 + Assign Name email Due Date Status Action Uday Bhanu uda…" at bounding box center [321, 180] width 587 height 273
click at [147, 81] on th at bounding box center [151, 80] width 18 height 20
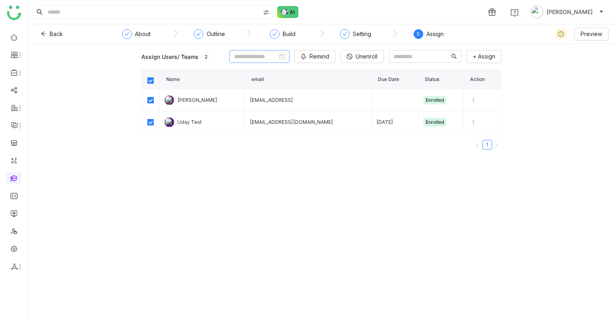
click at [234, 61] on input at bounding box center [255, 56] width 43 height 9
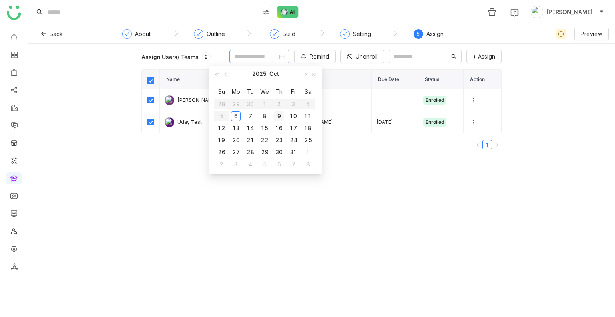
click at [280, 118] on div "9" at bounding box center [279, 116] width 10 height 10
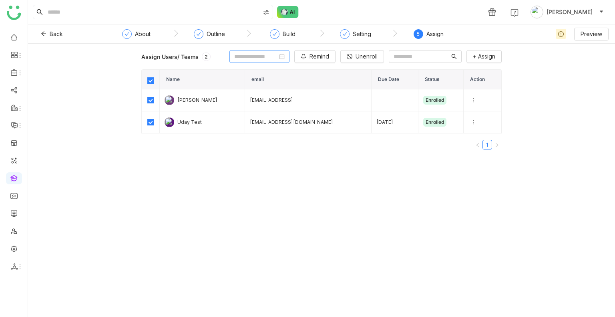
type input "**********"
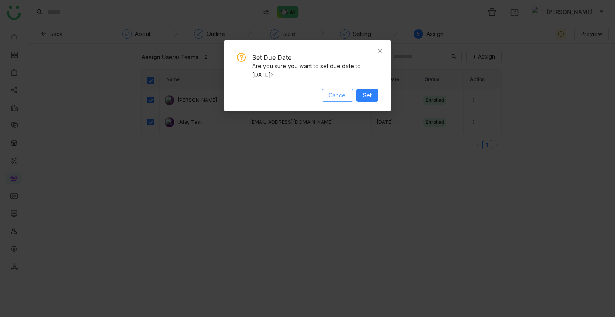
click at [328, 94] on button "Cancel" at bounding box center [337, 95] width 31 height 13
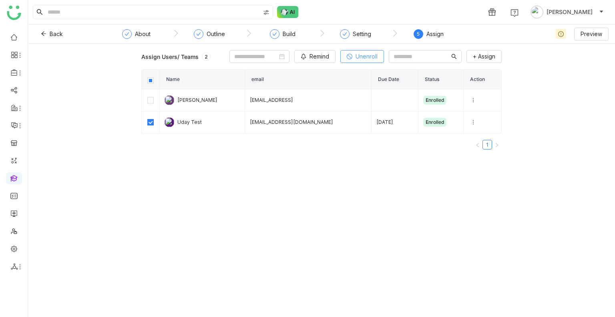
click at [346, 53] on button "Unenroll" at bounding box center [363, 56] width 44 height 13
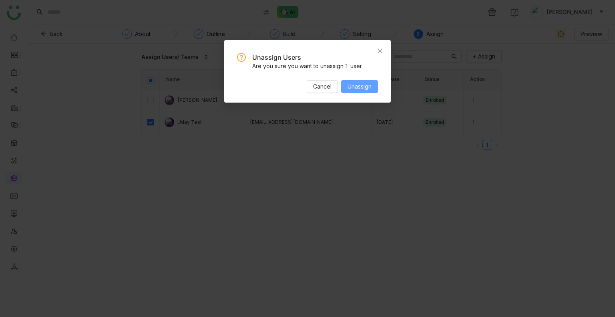
click at [359, 81] on button "Unassign" at bounding box center [359, 86] width 37 height 13
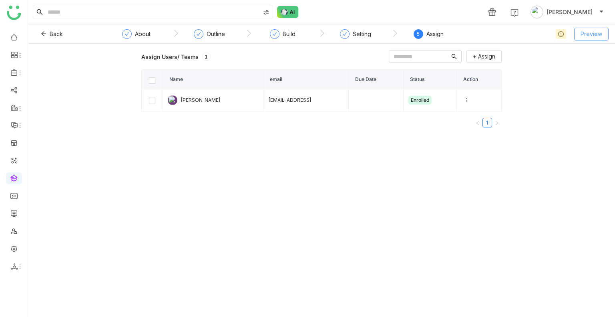
click at [599, 36] on span "Preview" at bounding box center [592, 34] width 22 height 9
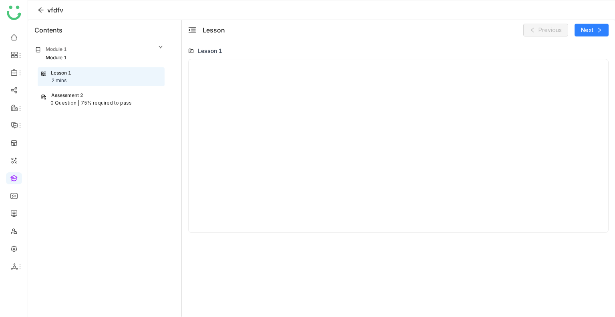
click at [90, 97] on div "Assessment 2" at bounding box center [101, 96] width 121 height 8
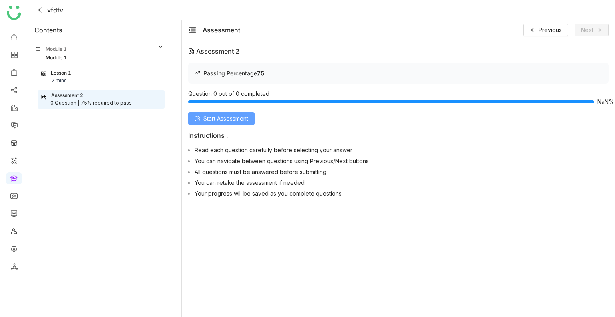
click at [238, 121] on span "Start Assessment" at bounding box center [226, 118] width 45 height 9
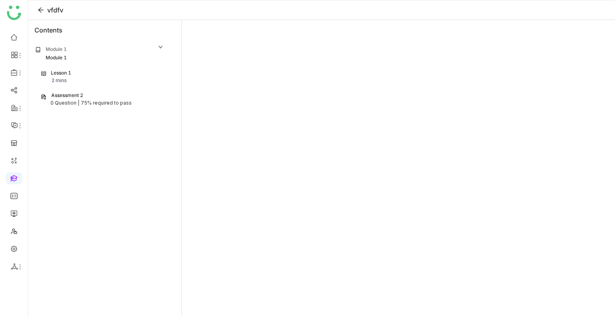
click at [69, 102] on div "0 Question |" at bounding box center [64, 103] width 29 height 8
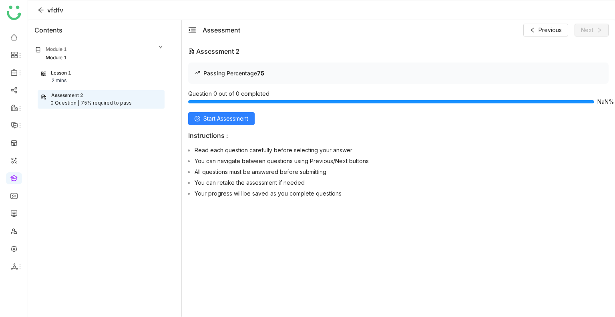
click at [64, 71] on div "Lesson 1" at bounding box center [61, 73] width 20 height 8
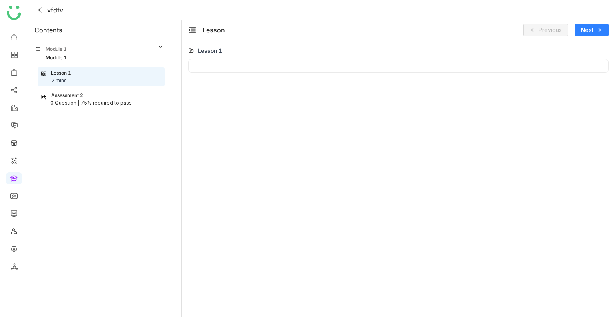
click at [84, 101] on div "75% required to pass" at bounding box center [106, 103] width 51 height 8
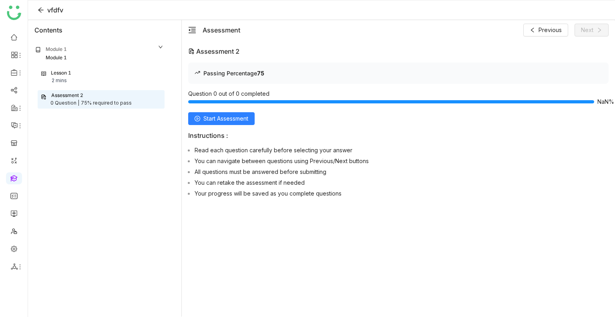
drag, startPoint x: 595, startPoint y: 96, endPoint x: 615, endPoint y: 109, distance: 23.3
click at [614, 109] on div "Assessment 2 Passing Percentage 75 Question 0 out of 0 completed NaN% Start Ass…" at bounding box center [398, 188] width 433 height 296
click at [584, 125] on div "Passing Percentage 75 Question 0 out of 0 completed NaN% Start Assessment Instr…" at bounding box center [398, 132] width 421 height 138
